Goal: Answer question/provide support

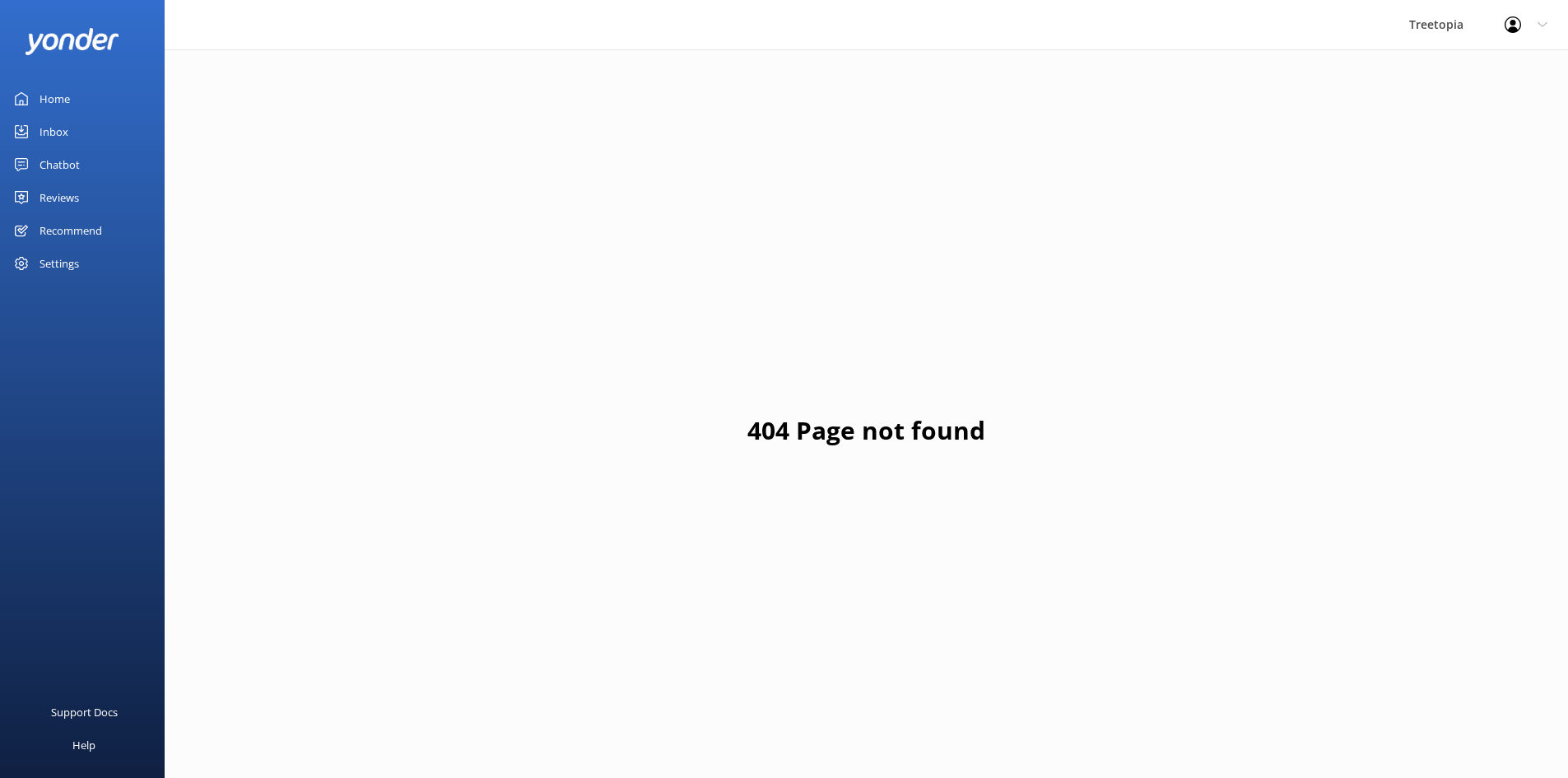
click at [44, 130] on div "Inbox" at bounding box center [54, 131] width 29 height 33
